Goal: Transaction & Acquisition: Book appointment/travel/reservation

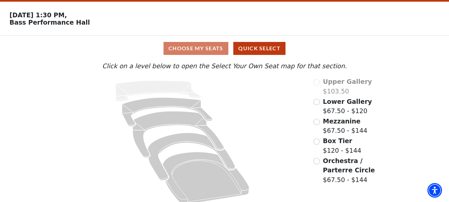
scroll to position [29, 0]
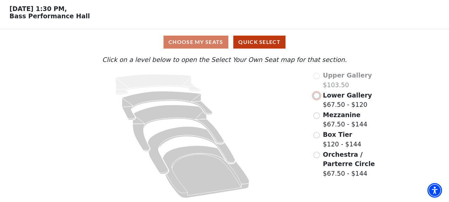
click at [315, 94] on input "Lower Gallery$67.50 - $120\a" at bounding box center [316, 95] width 6 height 6
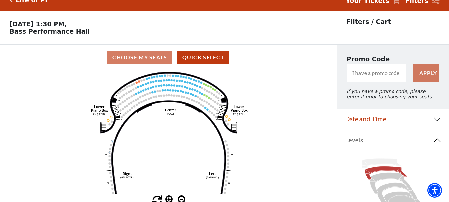
scroll to position [0, 0]
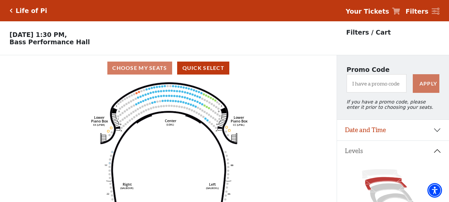
click at [126, 110] on circle at bounding box center [127, 109] width 2 height 2
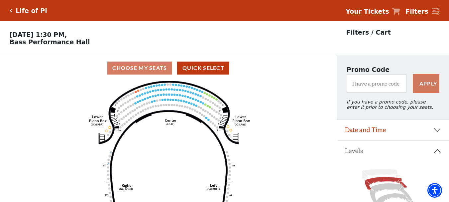
click at [127, 103] on circle at bounding box center [127, 101] width 2 height 2
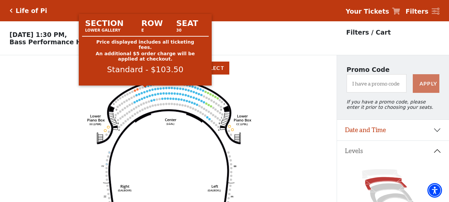
click at [145, 88] on circle at bounding box center [145, 86] width 2 height 2
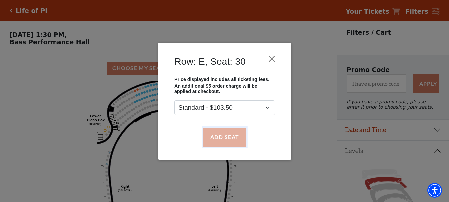
drag, startPoint x: 220, startPoint y: 134, endPoint x: 176, endPoint y: 88, distance: 63.6
click at [220, 133] on button "Add Seat" at bounding box center [224, 136] width 42 height 19
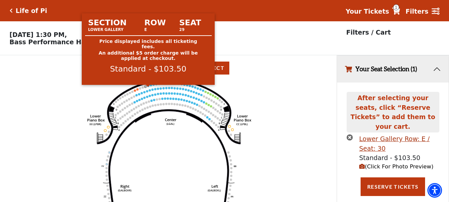
click at [148, 87] on circle at bounding box center [148, 86] width 2 height 2
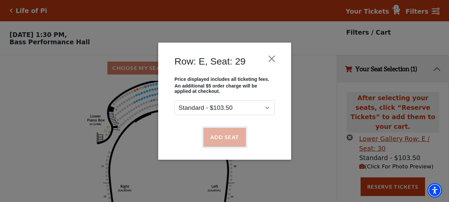
click at [213, 128] on button "Add Seat" at bounding box center [224, 136] width 42 height 19
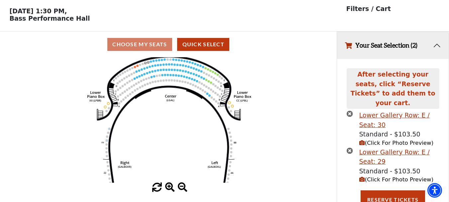
scroll to position [24, 0]
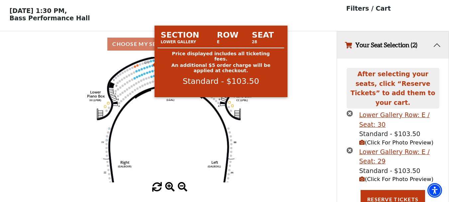
click at [150, 62] on circle at bounding box center [150, 61] width 2 height 2
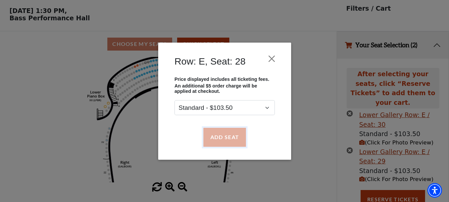
click at [226, 131] on button "Add Seat" at bounding box center [224, 136] width 42 height 19
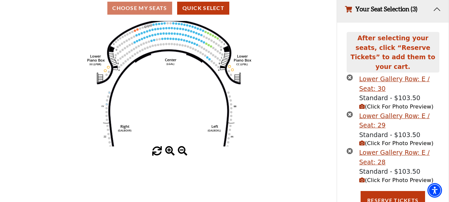
scroll to position [61, 0]
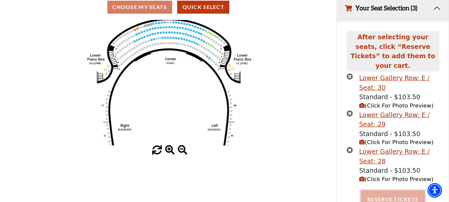
click at [391, 190] on button "Reserve Tickets" at bounding box center [392, 199] width 64 height 19
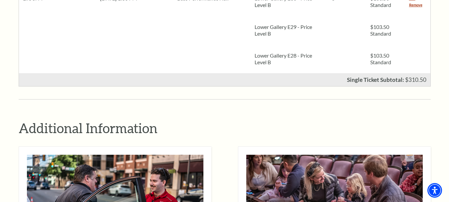
scroll to position [232, 0]
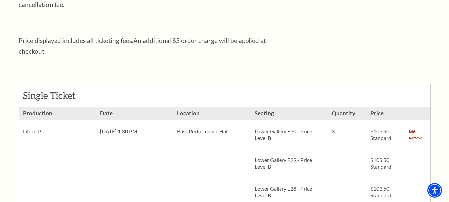
click at [417, 134] on link "Remove" at bounding box center [415, 137] width 13 height 7
